Goal: Task Accomplishment & Management: Manage account settings

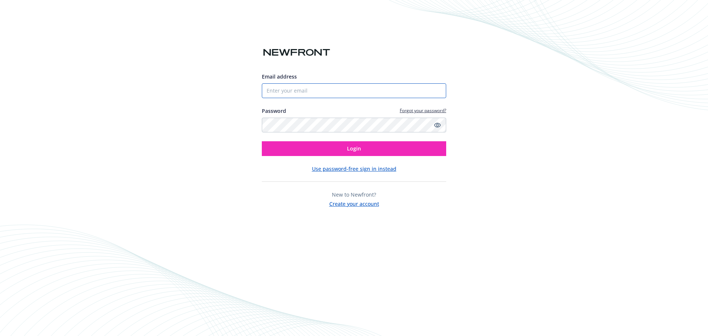
click at [432, 89] on input "Email address" at bounding box center [354, 90] width 184 height 15
click at [303, 94] on input "Email address" at bounding box center [354, 90] width 184 height 15
paste input "[EMAIL_ADDRESS][DOMAIN_NAME]"
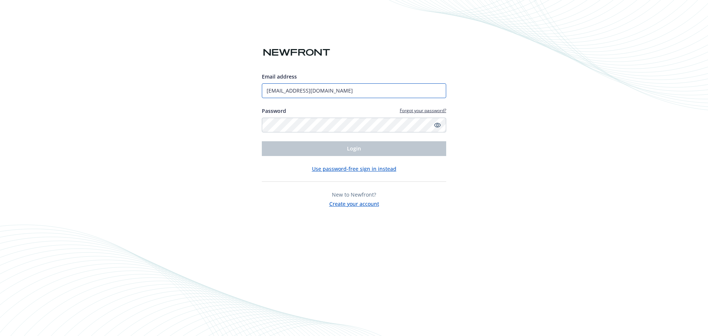
type input "[EMAIL_ADDRESS][DOMAIN_NAME]"
click at [535, 63] on div "Email address [EMAIL_ADDRESS][DOMAIN_NAME] Password Forgot your password? Login…" at bounding box center [354, 168] width 708 height 336
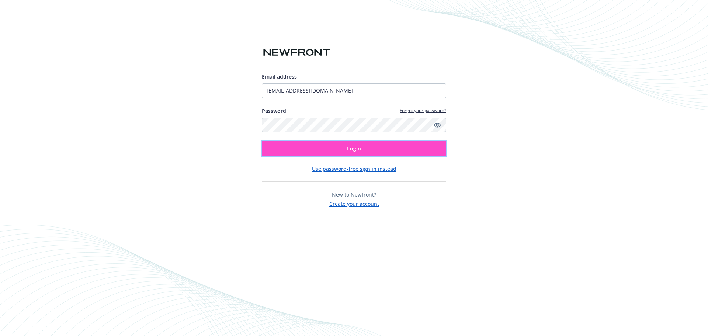
click at [326, 151] on button "Login" at bounding box center [354, 148] width 184 height 15
